Goal: Check status: Check status

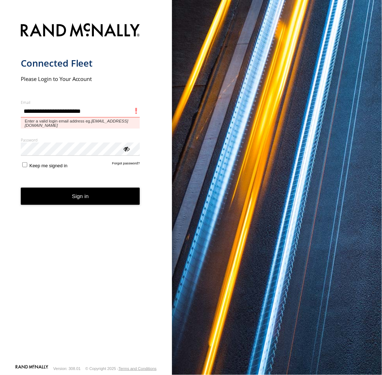
type input "**********"
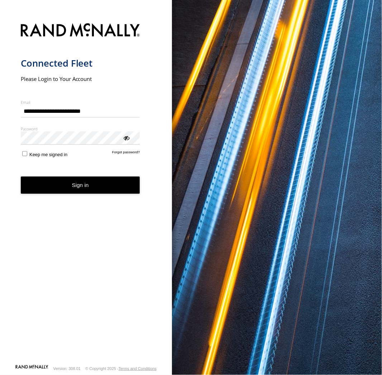
click at [107, 180] on button "Sign in" at bounding box center [80, 185] width 119 height 18
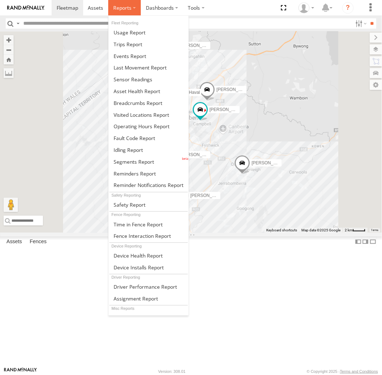
click at [123, 7] on span at bounding box center [122, 7] width 18 height 7
click at [129, 101] on span at bounding box center [137, 103] width 49 height 7
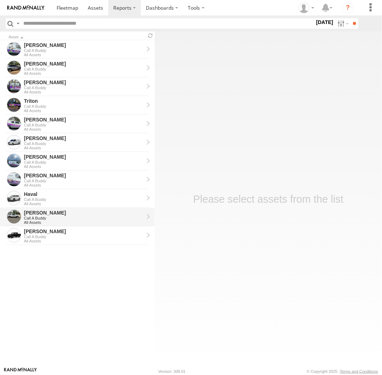
click at [64, 221] on div "All Assets" at bounding box center [84, 222] width 120 height 4
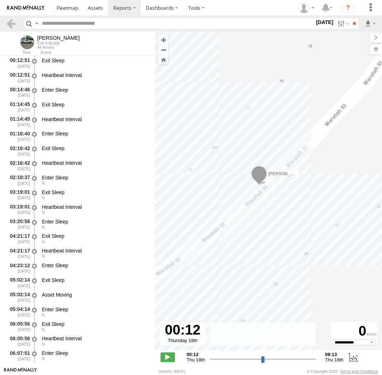
select select "**********"
click at [0, 0] on label at bounding box center [0, 0] width 0 height 0
click at [350, 25] on input "**" at bounding box center [354, 23] width 8 height 10
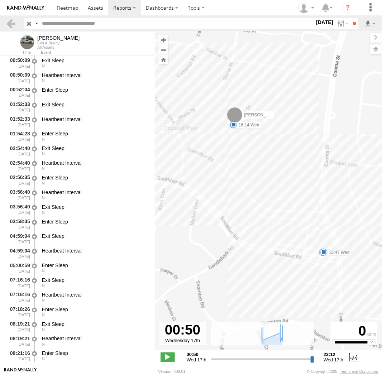
drag, startPoint x: 262, startPoint y: 209, endPoint x: 249, endPoint y: 181, distance: 30.3
click at [249, 181] on div "Andrew 11:44 Wed 11:57 Wed 15:47 Wed 16:14 Wed" at bounding box center [268, 195] width 227 height 326
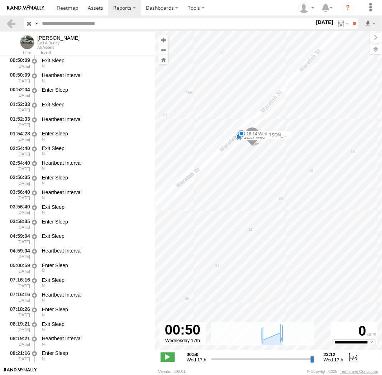
click at [238, 137] on span at bounding box center [241, 133] width 7 height 7
click at [238, 128] on div "16:14 Wed 17th Sep Andrews House" at bounding box center [241, 109] width 89 height 37
click at [251, 180] on div "Andrew 11:44 Wed 11:57 Wed 15:47 Wed 16:14 Wed 16:14 Wed 17th Sep Andrews House" at bounding box center [268, 195] width 227 height 326
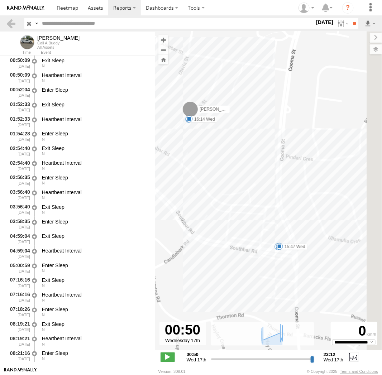
drag, startPoint x: 333, startPoint y: 245, endPoint x: 245, endPoint y: 184, distance: 107.2
click at [245, 184] on div "Andrew 11:44 Wed 11:57 Wed 15:47 Wed 16:14 Wed" at bounding box center [268, 195] width 227 height 326
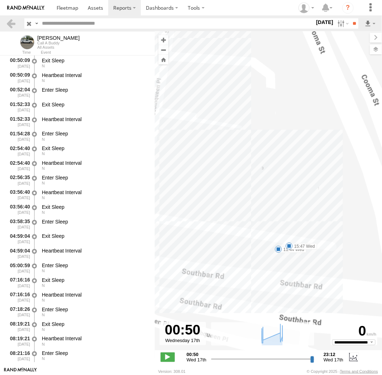
click at [278, 249] on span at bounding box center [278, 249] width 7 height 7
click at [278, 243] on div "11:44 Wed 17th Sep 11:55 Wed 17th Sep 11 3 Southbar Rd Karabar" at bounding box center [278, 224] width 79 height 38
click at [294, 261] on div "Andrew 11:44 Wed 11:57 Wed 15:47 Wed 16:14 Wed 11:44 Wed 17th Sep 11:55 Wed 17t…" at bounding box center [268, 195] width 227 height 326
click at [289, 245] on span at bounding box center [288, 245] width 7 height 7
click at [290, 261] on div "Andrew 11:44 Wed 11:57 Wed 15:47 Wed 16:14 Wed 15:47 Wed 17th Sep 16:13 Wed 17t…" at bounding box center [268, 195] width 227 height 326
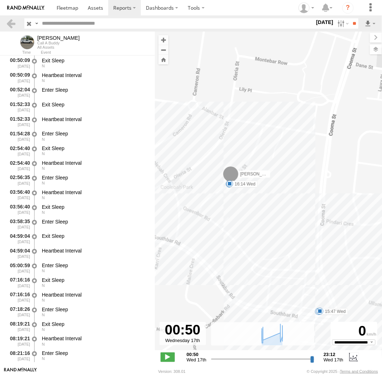
drag, startPoint x: 259, startPoint y: 159, endPoint x: 317, endPoint y: 266, distance: 121.9
click at [317, 266] on div "Andrew 11:44 Wed 11:57 Wed 15:47 Wed 16:14 Wed" at bounding box center [268, 195] width 227 height 326
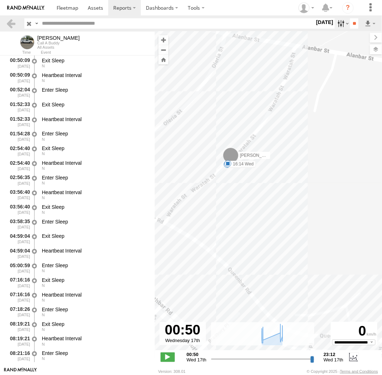
click at [340, 25] on label at bounding box center [341, 23] width 15 height 10
click at [0, 0] on label at bounding box center [0, 0] width 0 height 0
click at [353, 22] on input "**" at bounding box center [354, 23] width 8 height 10
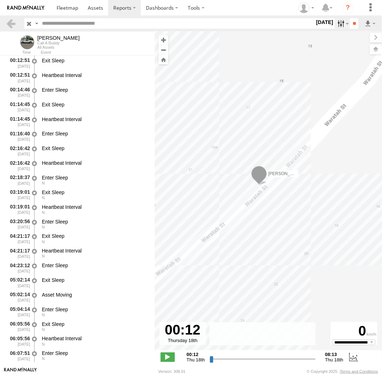
click at [342, 25] on label at bounding box center [341, 23] width 15 height 10
click at [0, 0] on label at bounding box center [0, 0] width 0 height 0
click at [352, 25] on input "**" at bounding box center [354, 23] width 8 height 10
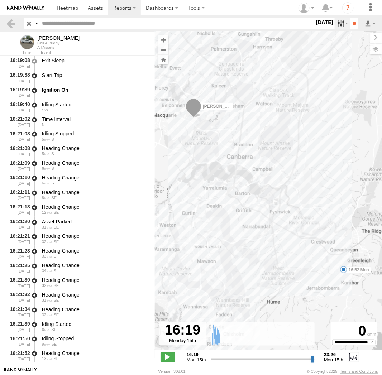
click at [336, 24] on label at bounding box center [341, 23] width 15 height 10
click at [0, 0] on label at bounding box center [0, 0] width 0 height 0
click at [351, 23] on input "**" at bounding box center [354, 23] width 8 height 10
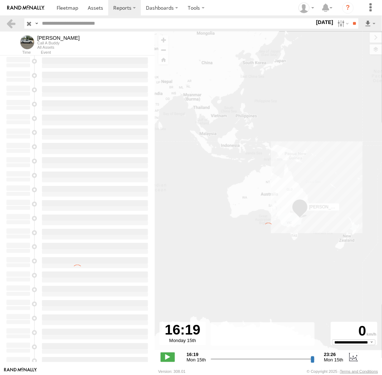
type input "**********"
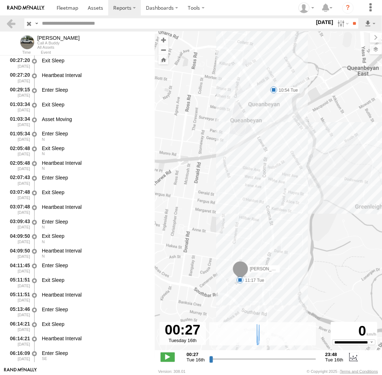
click at [275, 91] on span at bounding box center [273, 89] width 7 height 7
click at [272, 104] on div "Andrew 10:54 Tue 11:17 Tue 10:54 Tue 16th Sep 11:11 Tue 16th Sep 16 50 Morisset…" at bounding box center [268, 195] width 227 height 326
click at [273, 92] on span at bounding box center [273, 89] width 7 height 7
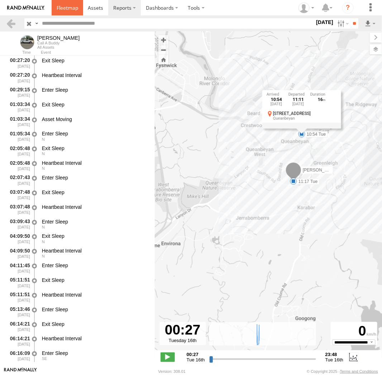
click at [72, 12] on link at bounding box center [68, 7] width 32 height 15
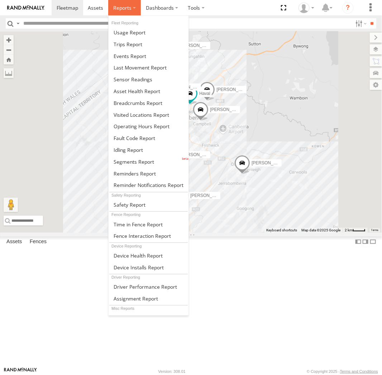
click at [127, 8] on span at bounding box center [122, 7] width 18 height 7
click at [131, 103] on span at bounding box center [137, 103] width 49 height 7
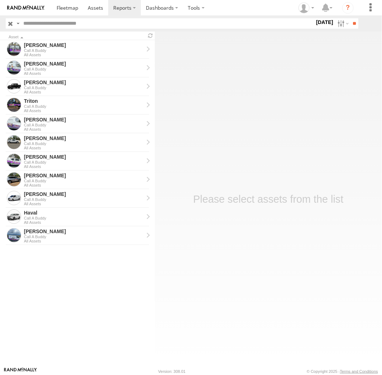
click at [338, 25] on label at bounding box center [341, 23] width 15 height 10
click at [0, 0] on label at bounding box center [0, 0] width 0 height 0
click at [354, 24] on input "**" at bounding box center [354, 23] width 8 height 10
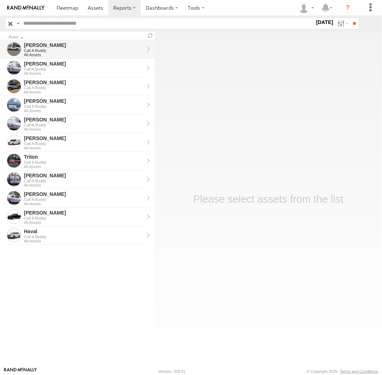
click at [58, 51] on div "Call A Buddy" at bounding box center [84, 50] width 120 height 4
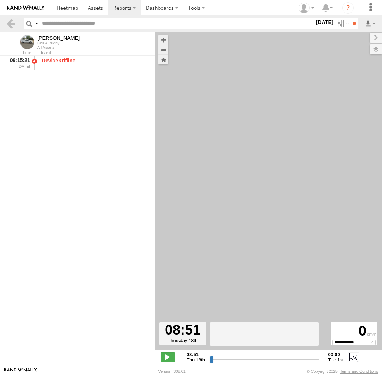
select select "**********"
click at [63, 11] on span at bounding box center [67, 7] width 21 height 7
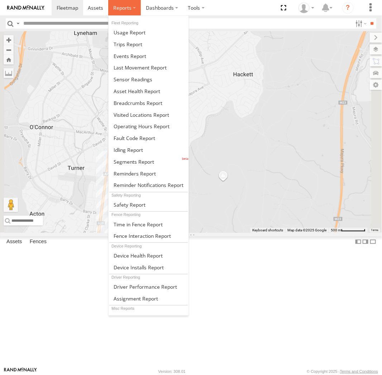
click at [120, 11] on label at bounding box center [124, 7] width 33 height 15
click at [138, 103] on span at bounding box center [137, 103] width 49 height 7
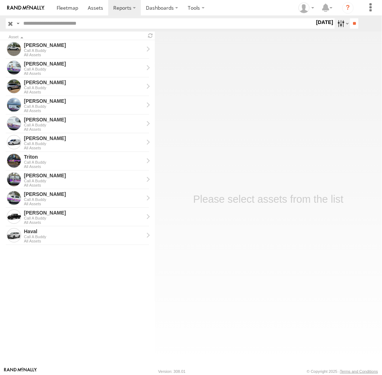
click at [337, 23] on label at bounding box center [341, 23] width 15 height 10
click at [0, 0] on label at bounding box center [0, 0] width 0 height 0
click at [352, 25] on input "**" at bounding box center [354, 23] width 8 height 10
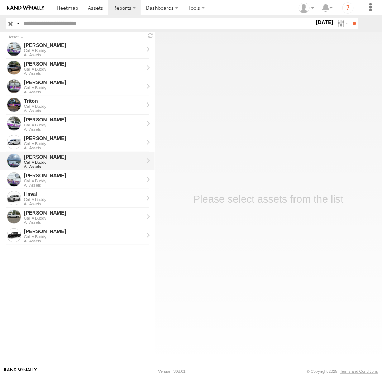
click at [45, 160] on div "Call A Buddy" at bounding box center [84, 162] width 120 height 4
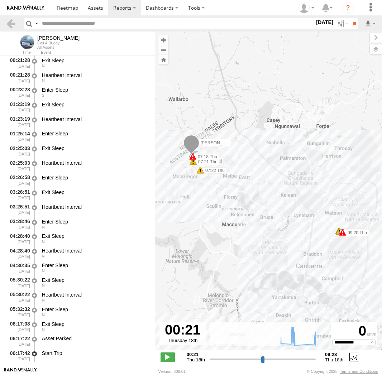
select select "**********"
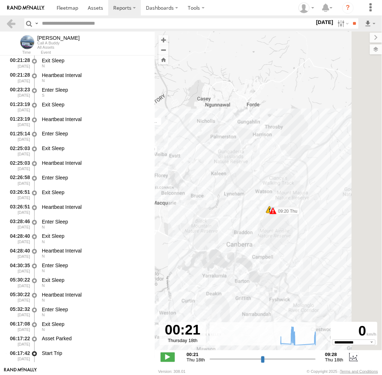
drag, startPoint x: 0, startPoint y: 0, endPoint x: 216, endPoint y: 210, distance: 301.0
click at [216, 210] on div "[PERSON_NAME] 06:27 Thu 07:18 Thu 07:21 Thu 07:22 Thu 07:39 Thu 07:39 Thu 07:56…" at bounding box center [268, 195] width 227 height 326
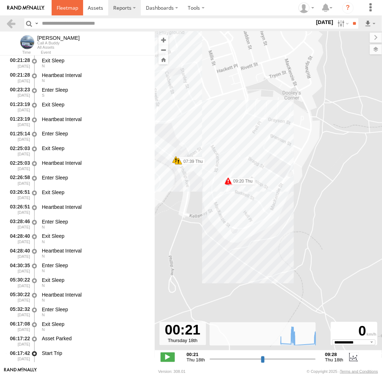
click at [72, 8] on span at bounding box center [67, 7] width 21 height 7
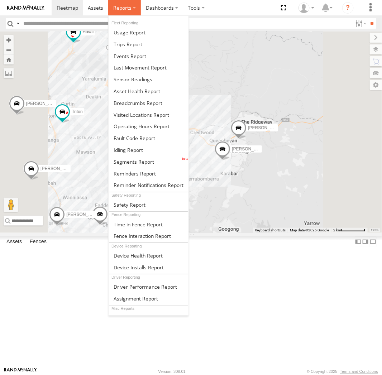
click at [130, 9] on span at bounding box center [122, 7] width 18 height 7
click at [132, 100] on span at bounding box center [137, 103] width 49 height 7
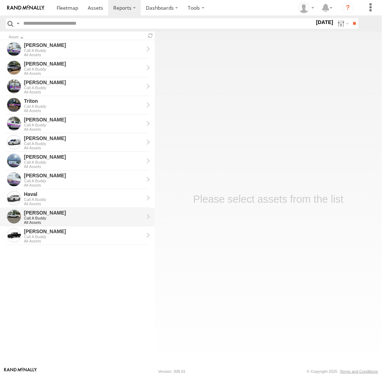
click at [43, 220] on div "All Assets" at bounding box center [84, 222] width 120 height 4
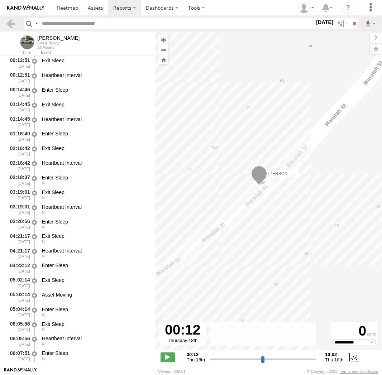
select select "**********"
click at [66, 8] on span at bounding box center [67, 7] width 21 height 7
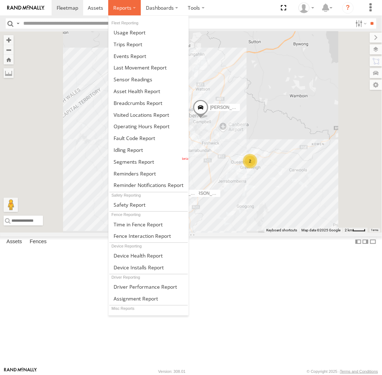
click at [131, 10] on label at bounding box center [124, 7] width 33 height 15
click at [140, 102] on span at bounding box center [137, 103] width 49 height 7
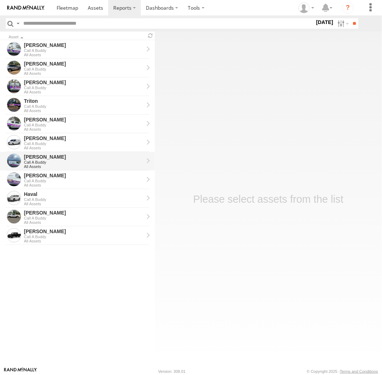
click at [59, 163] on div "Call A Buddy" at bounding box center [84, 162] width 120 height 4
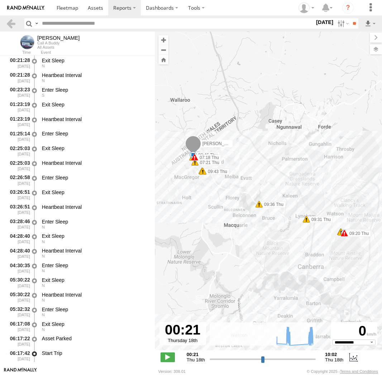
select select "**********"
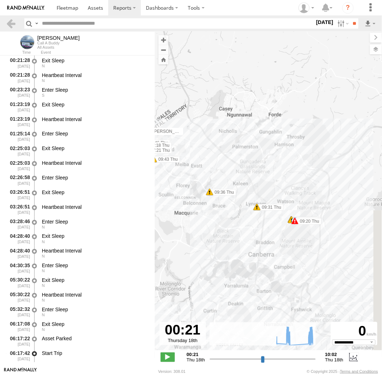
drag, startPoint x: 336, startPoint y: 243, endPoint x: 285, endPoint y: 223, distance: 54.1
click at [288, 232] on div "[PERSON_NAME] 06:27 Thu 07:18 Thu 07:21 Thu 07:22 Thu 07:39 Thu 07:39 Thu 07:56…" at bounding box center [268, 195] width 227 height 326
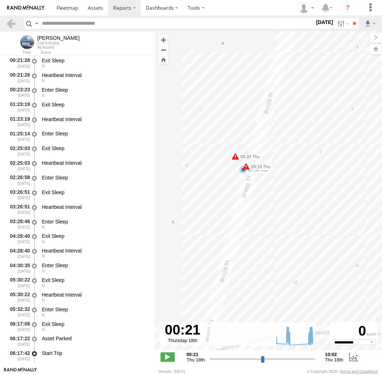
click at [243, 171] on span at bounding box center [242, 169] width 7 height 7
drag, startPoint x: 292, startPoint y: 190, endPoint x: 285, endPoint y: 180, distance: 12.1
click at [292, 189] on div "[PERSON_NAME] 06:27 Thu 07:18 Thu 07:21 Thu 07:22 Thu 07:39 Thu 07:39 Thu 07:56…" at bounding box center [268, 195] width 227 height 326
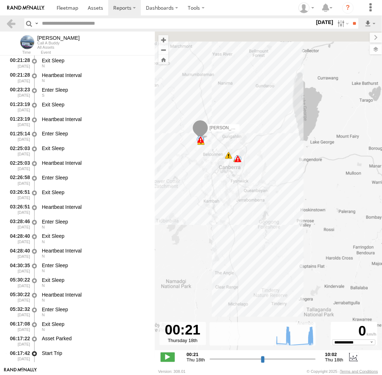
drag, startPoint x: 196, startPoint y: 162, endPoint x: 224, endPoint y: 178, distance: 33.0
click at [224, 178] on div "[PERSON_NAME] 06:27 Thu 07:18 Thu 07:39 Thu 07:39 Thu 07:56 Thu 09:19 Thu 09:20…" at bounding box center [268, 195] width 227 height 326
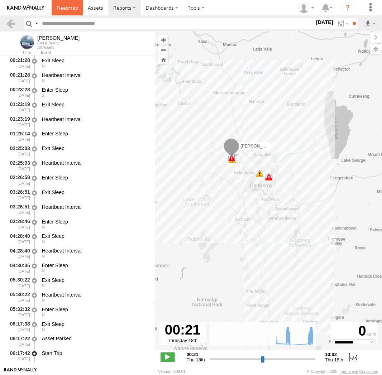
click at [61, 6] on span at bounding box center [67, 7] width 21 height 7
